Goal: Task Accomplishment & Management: Complete application form

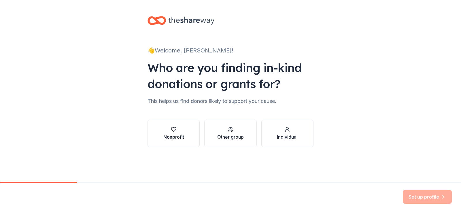
click at [176, 145] on button "Nonprofit" at bounding box center [173, 133] width 52 height 28
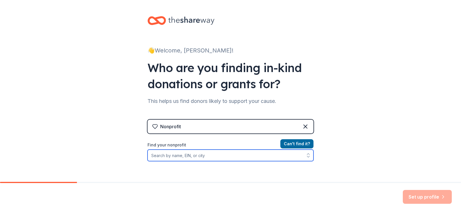
click at [176, 156] on input "Find your nonprofit" at bounding box center [230, 155] width 166 height 12
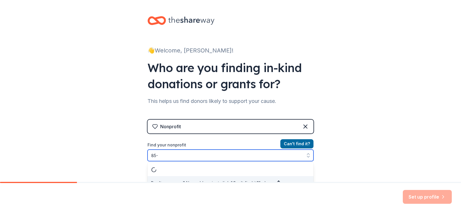
scroll to position [8, 0]
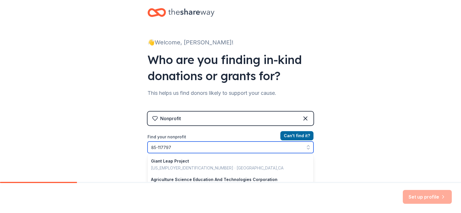
type input "[US_EMPLOYER_IDENTIFICATION_NUMBER]"
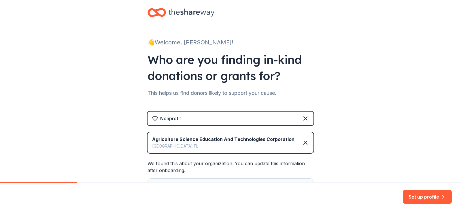
click at [352, 136] on div "👋 Welcome, [PERSON_NAME]! Who are you finding in-kind donations or grants for? …" at bounding box center [230, 121] width 461 height 259
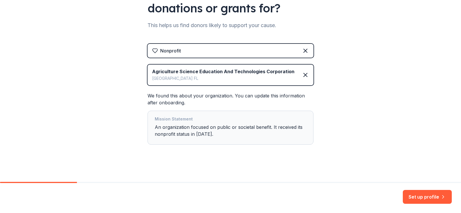
scroll to position [78, 0]
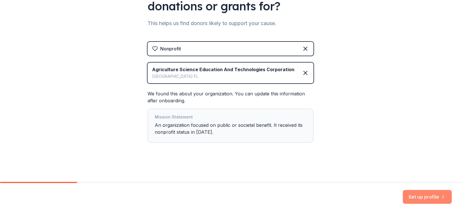
click at [426, 198] on button "Set up profile" at bounding box center [427, 197] width 49 height 14
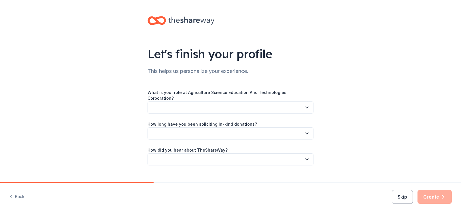
click at [285, 105] on button "button" at bounding box center [230, 107] width 166 height 12
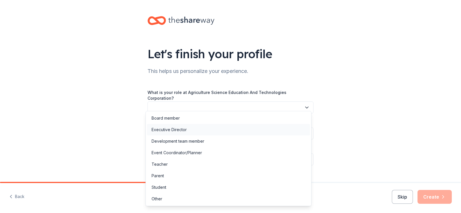
click at [237, 131] on div "Executive Director" at bounding box center [228, 130] width 163 height 12
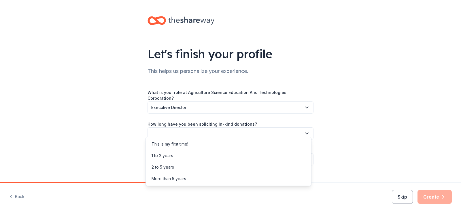
click at [238, 130] on button "button" at bounding box center [230, 133] width 166 height 12
click at [206, 154] on div "1 to 2 years" at bounding box center [228, 156] width 163 height 12
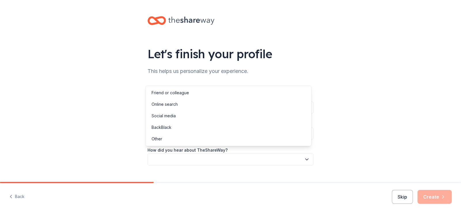
click at [219, 154] on button "button" at bounding box center [230, 159] width 166 height 12
click at [202, 90] on div "Friend or colleague" at bounding box center [228, 93] width 163 height 12
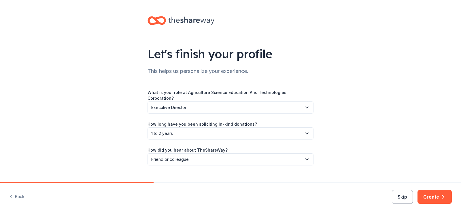
click at [343, 134] on div "Let's finish your profile This helps us personalize your experience. What is yo…" at bounding box center [230, 96] width 461 height 193
click at [435, 195] on button "Create" at bounding box center [434, 197] width 34 height 14
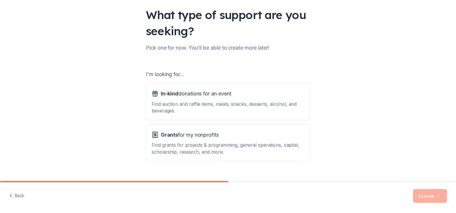
scroll to position [51, 0]
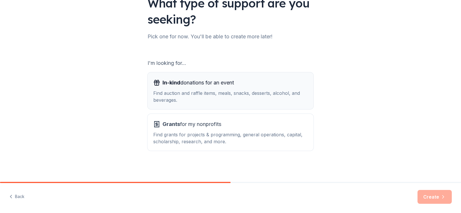
click at [283, 101] on div "Find auction and raffle items, meals, snacks, desserts, alcohol, and beverages." at bounding box center [230, 97] width 154 height 14
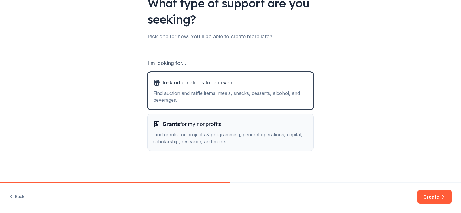
click at [273, 124] on div "Grants for my nonprofits" at bounding box center [230, 123] width 154 height 9
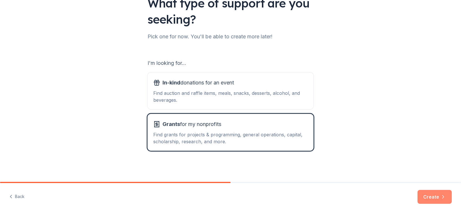
click at [426, 193] on button "Create" at bounding box center [434, 197] width 34 height 14
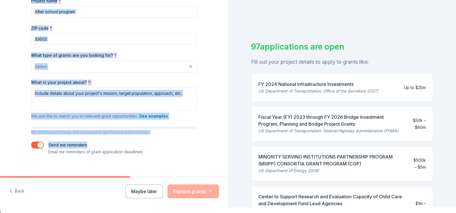
scroll to position [7, 0]
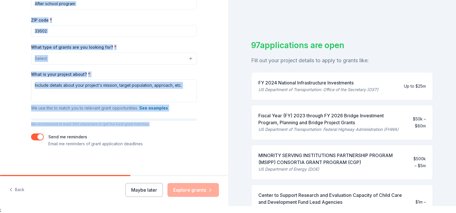
drag, startPoint x: 29, startPoint y: 28, endPoint x: 145, endPoint y: 125, distance: 151.3
click at [145, 125] on div "Tell us about your project. We'll find grants you can apply for. Project name *…" at bounding box center [114, 37] width 184 height 275
copy div "Tell us about your project. We'll find grants you can apply for. Project name *…"
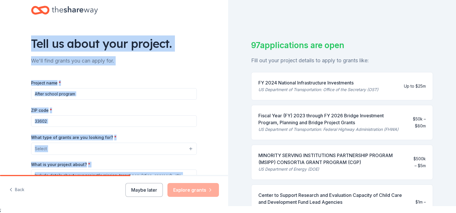
scroll to position [0, 0]
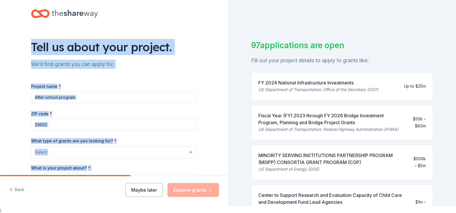
click at [143, 93] on input "Project name *" at bounding box center [114, 98] width 166 height 12
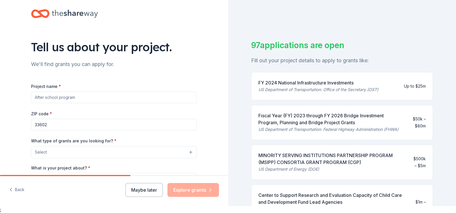
paste input "Flourish Forward: Community Garden Bed Initiative"
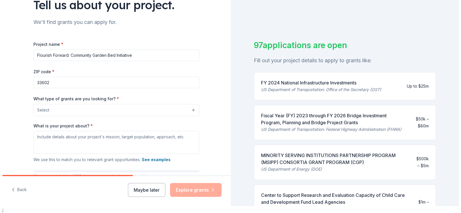
scroll to position [51, 0]
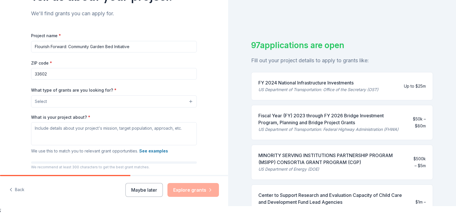
type input "Flourish Forward: Community Garden Bed Initiative"
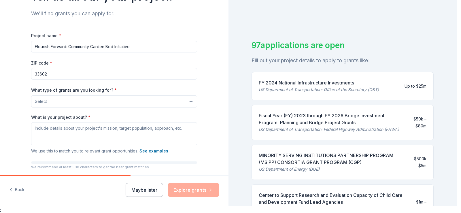
click at [173, 105] on button "Select" at bounding box center [114, 101] width 166 height 12
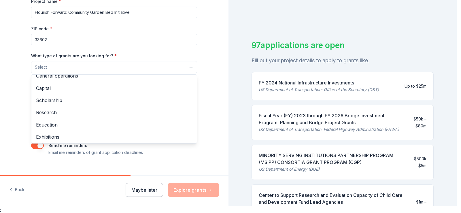
scroll to position [0, 0]
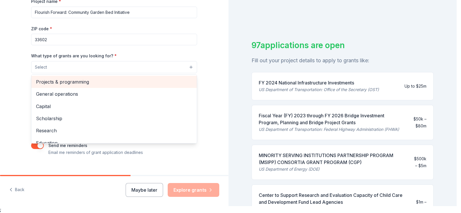
click at [161, 78] on span "Projects & programming" at bounding box center [114, 81] width 156 height 7
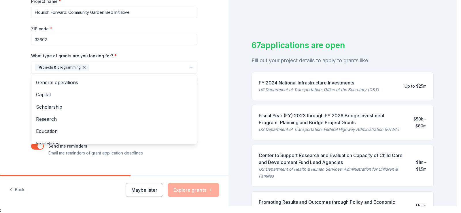
click at [214, 75] on div "Tell us about your project. We'll find grants you can apply for. Project name *…" at bounding box center [114, 46] width 228 height 276
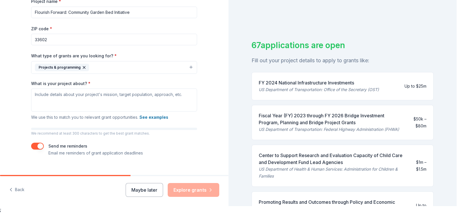
click at [187, 69] on button "Projects & programming" at bounding box center [114, 67] width 166 height 13
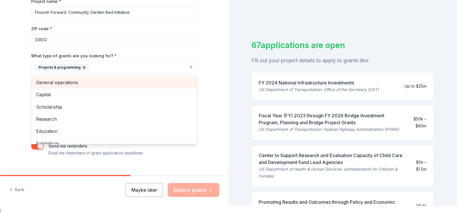
click at [184, 83] on span "General operations" at bounding box center [114, 82] width 156 height 7
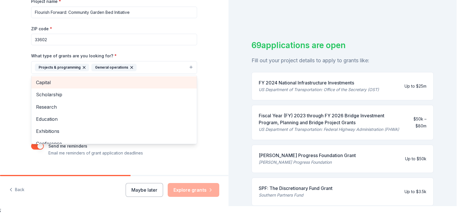
click at [184, 83] on span "Capital" at bounding box center [114, 82] width 156 height 7
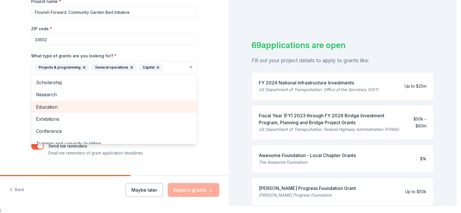
click at [175, 107] on span "Education" at bounding box center [114, 106] width 156 height 7
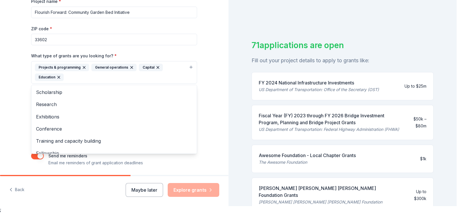
click at [202, 100] on div "Tell us about your project. We'll find grants you can apply for. Project name *…" at bounding box center [114, 51] width 184 height 286
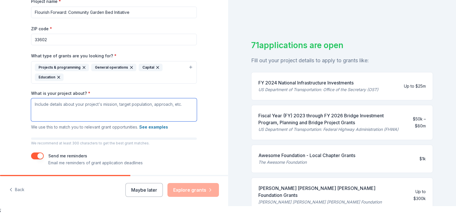
click at [166, 108] on textarea "What is your project about? *" at bounding box center [114, 109] width 166 height 23
paste textarea "Flourish Forward empowers families and vulnerable communities by providing acce…"
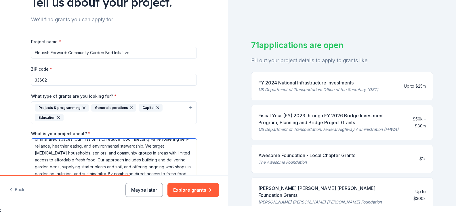
scroll to position [133, 0]
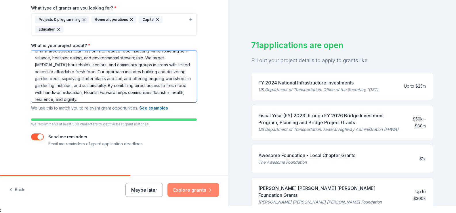
type textarea "Flourish Forward empowers families and vulnerable communities by providing acce…"
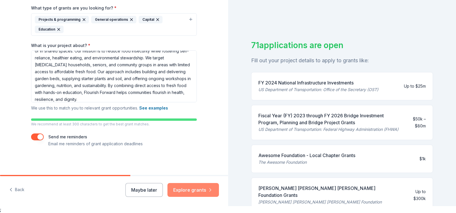
click at [202, 186] on button "Explore grants" at bounding box center [194, 190] width 52 height 14
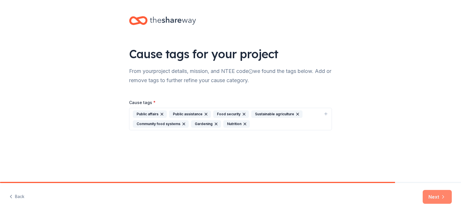
click at [439, 196] on button "Next" at bounding box center [436, 197] width 29 height 14
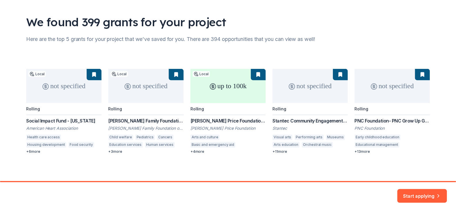
scroll to position [33, 0]
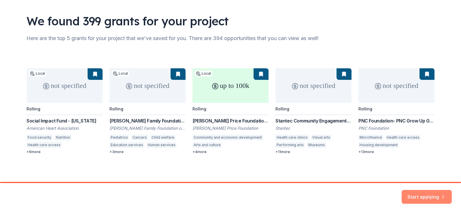
click at [437, 190] on button "Start applying" at bounding box center [426, 193] width 50 height 14
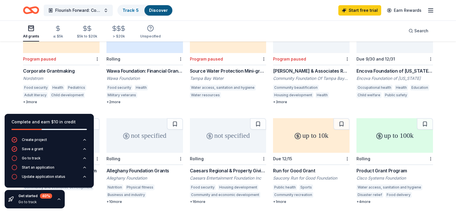
scroll to position [285, 0]
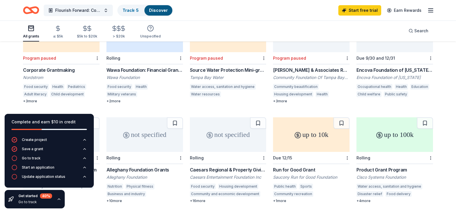
click at [168, 67] on div "Wawa Foundation: Financial Grants - Local Connection Grants (Grants less than $…" at bounding box center [145, 70] width 77 height 7
